Goal: Task Accomplishment & Management: Use online tool/utility

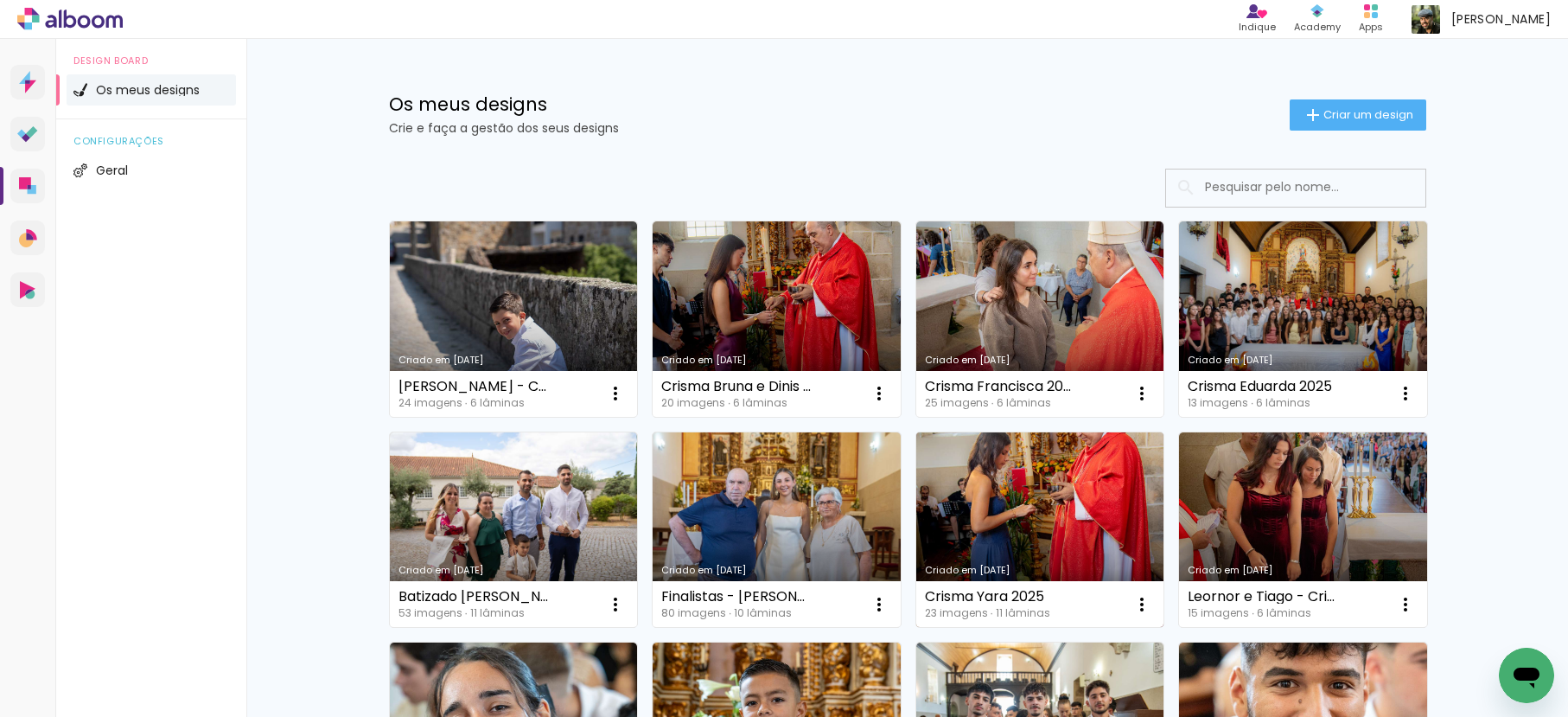
click at [1061, 485] on link "Criado em [DATE]" at bounding box center [1040, 530] width 248 height 196
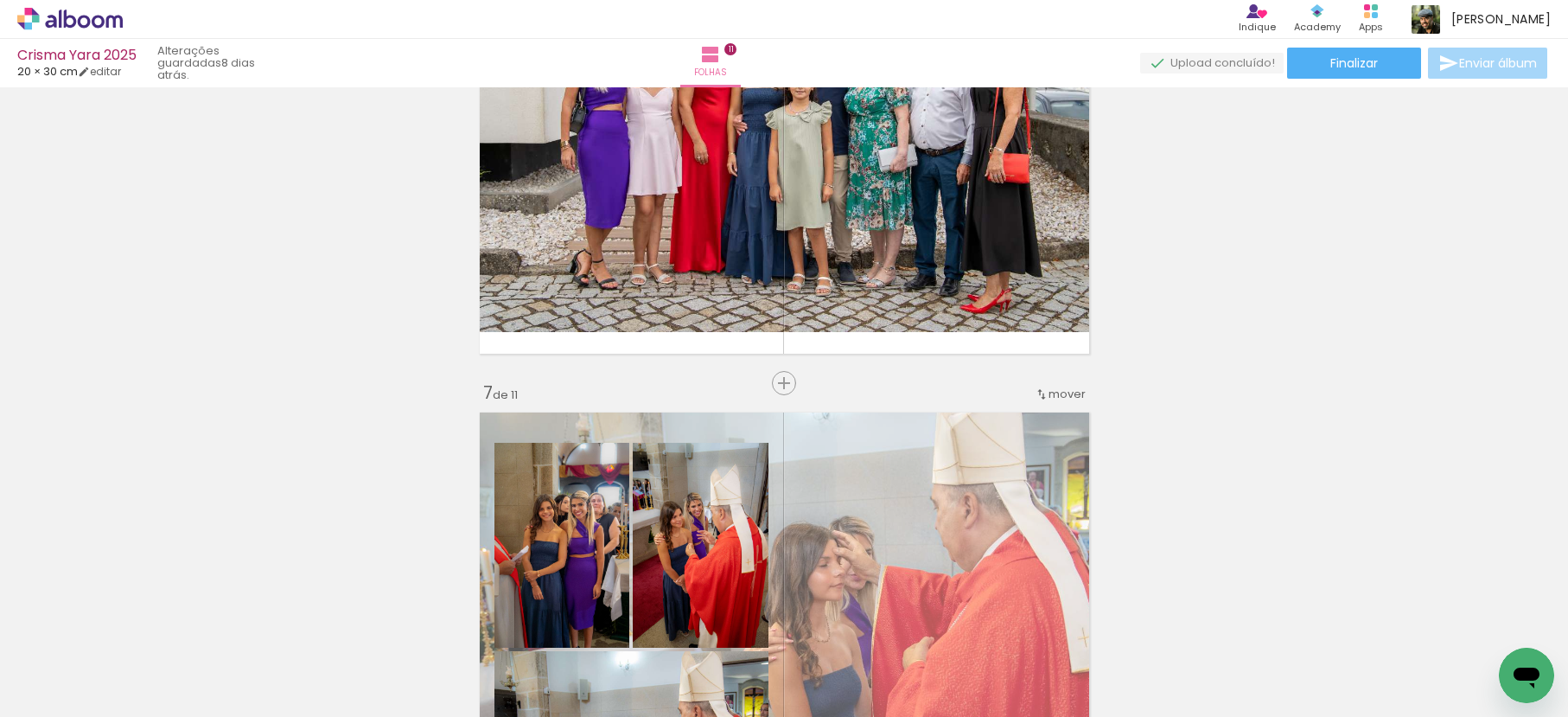
scroll to position [2802, 0]
